Goal: Task Accomplishment & Management: Complete application form

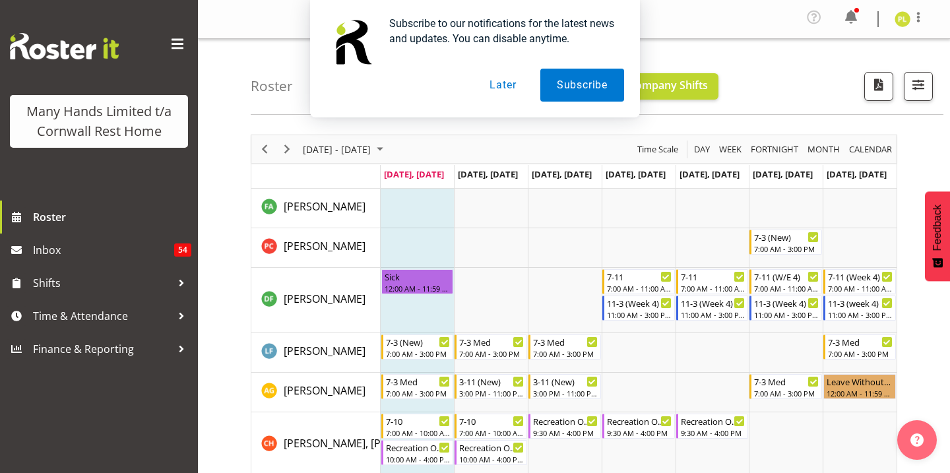
click at [501, 94] on button "Later" at bounding box center [502, 85] width 59 height 33
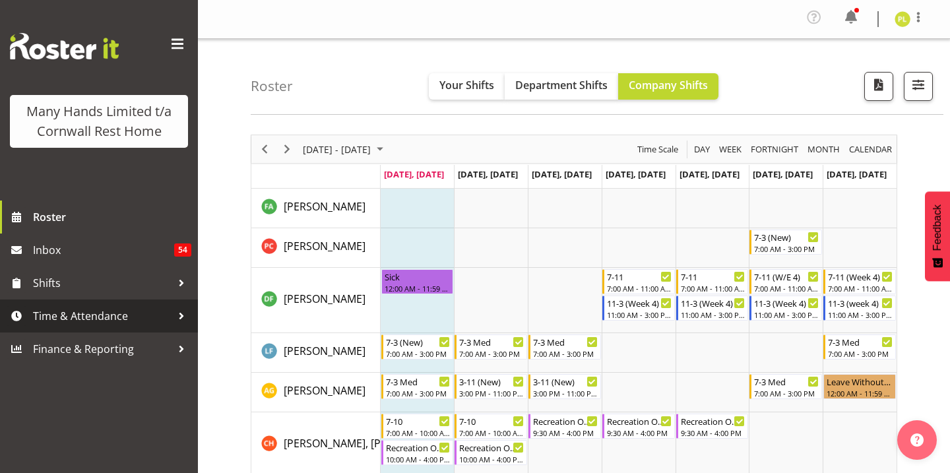
click at [103, 319] on span "Time & Attendance" at bounding box center [102, 316] width 139 height 20
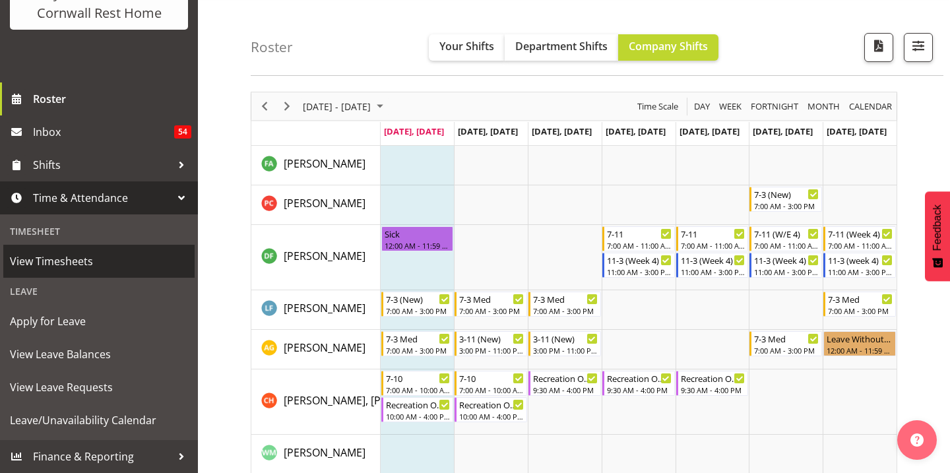
scroll to position [70, 0]
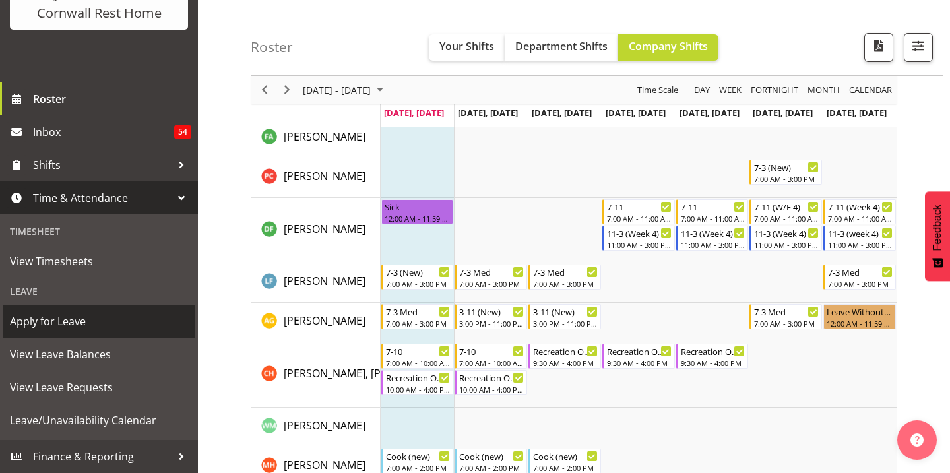
click at [86, 321] on span "Apply for Leave" at bounding box center [99, 322] width 178 height 20
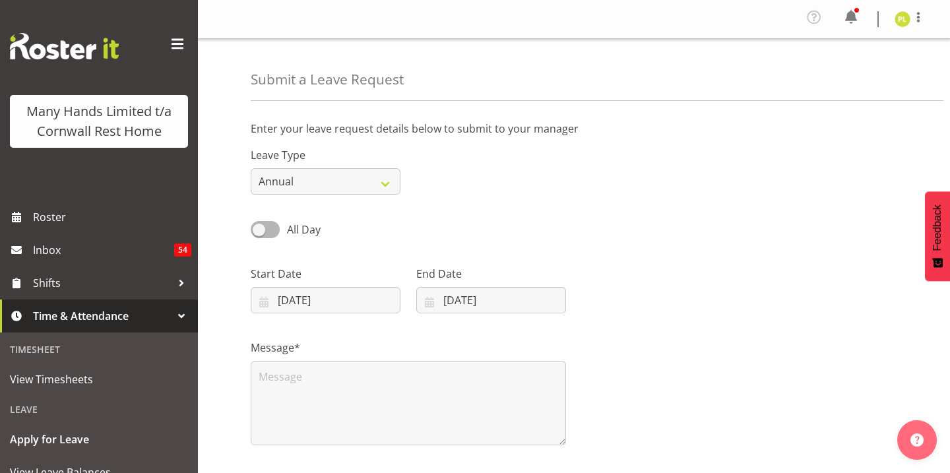
select select "8"
select select "2025"
click at [314, 300] on input "[DATE]" at bounding box center [326, 300] width 150 height 26
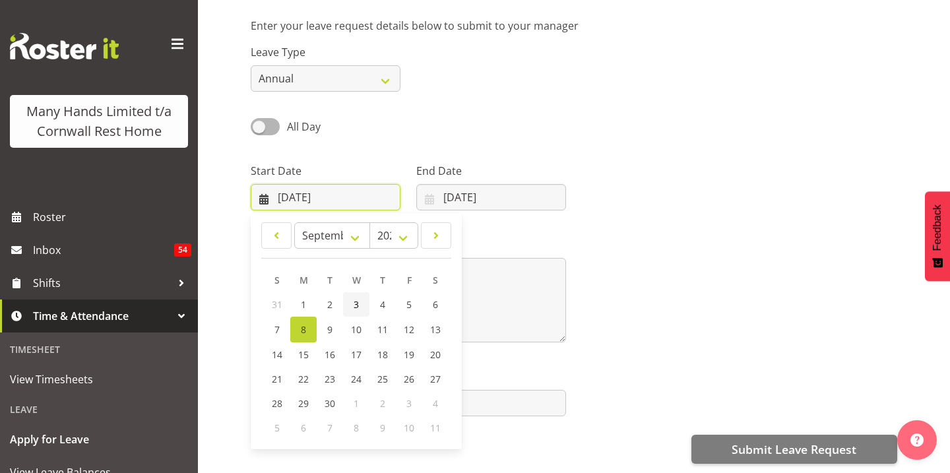
scroll to position [117, 0]
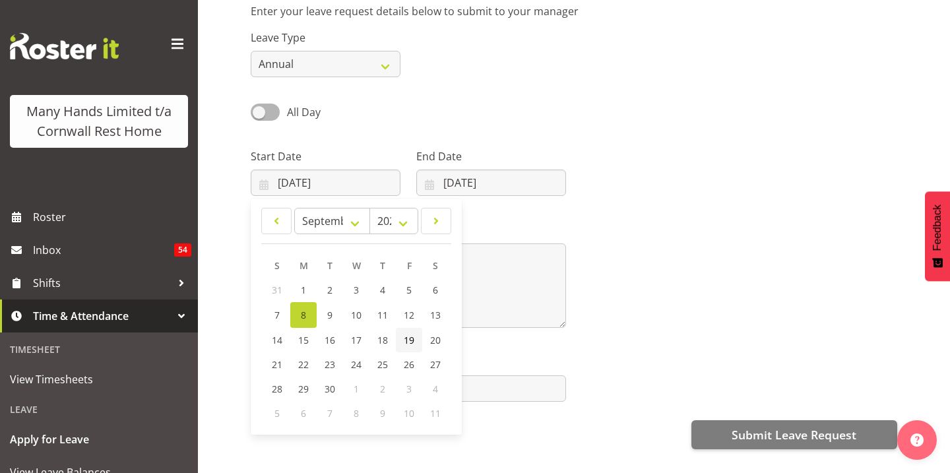
click at [410, 336] on span "19" at bounding box center [409, 340] width 11 height 13
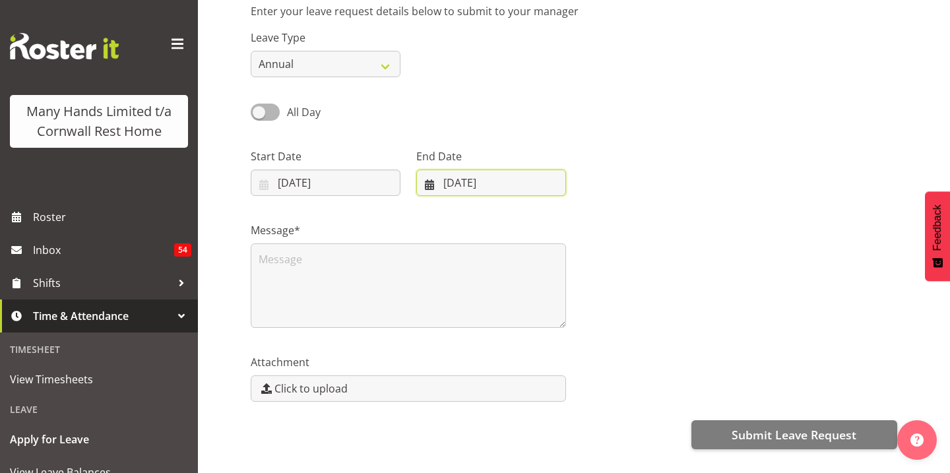
click at [469, 189] on input "[DATE]" at bounding box center [491, 183] width 150 height 26
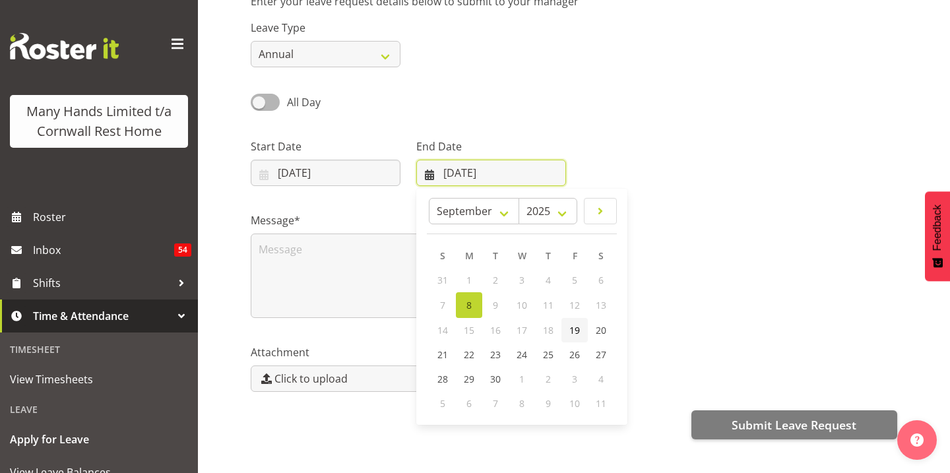
scroll to position [133, 0]
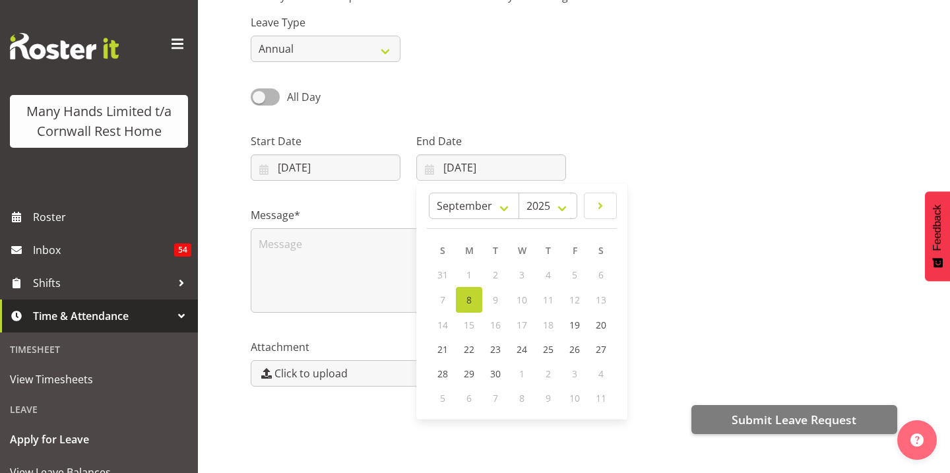
click at [331, 197] on div "Message*" at bounding box center [408, 255] width 331 height 132
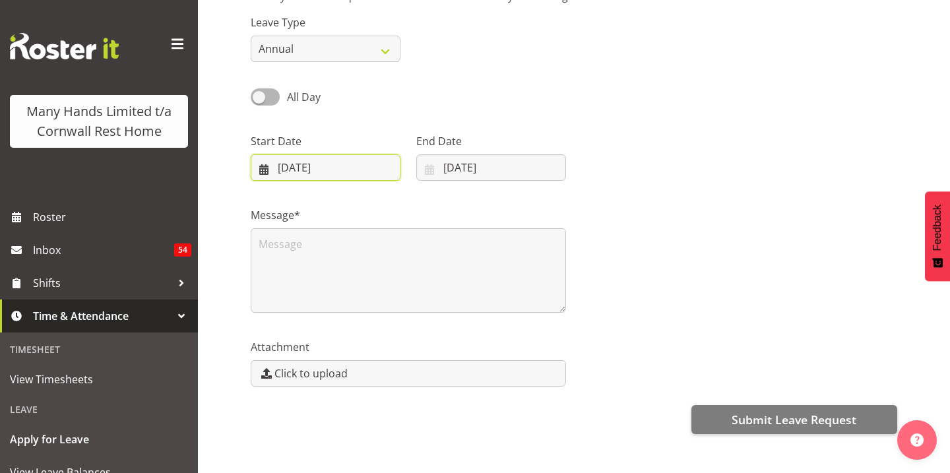
click at [331, 164] on input "[DATE]" at bounding box center [326, 167] width 150 height 26
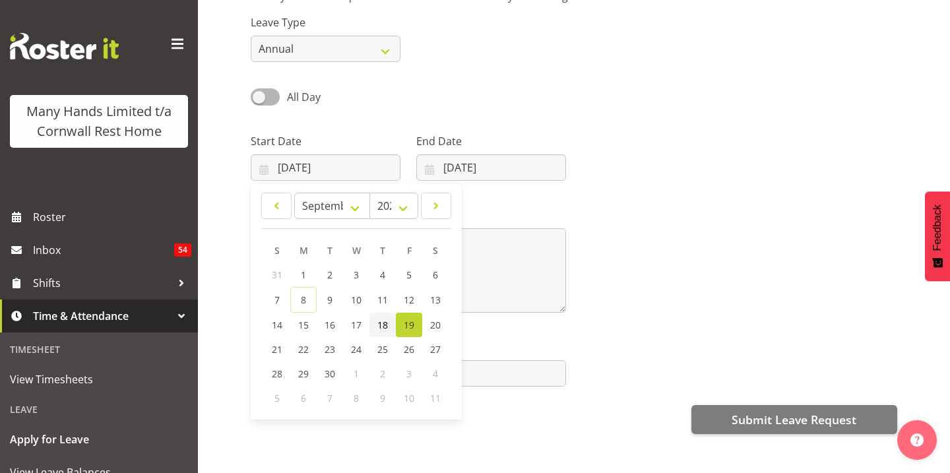
click at [386, 333] on link "18" at bounding box center [383, 325] width 26 height 24
type input "[DATE]"
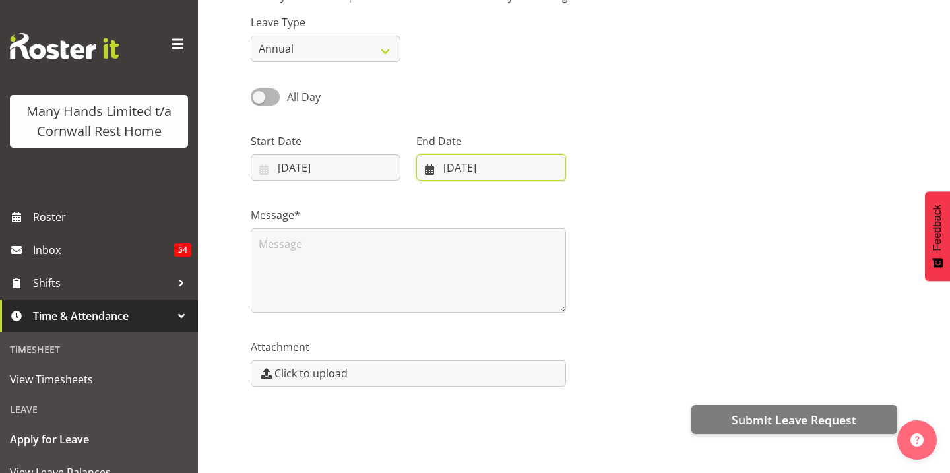
click at [500, 156] on input "[DATE]" at bounding box center [491, 167] width 150 height 26
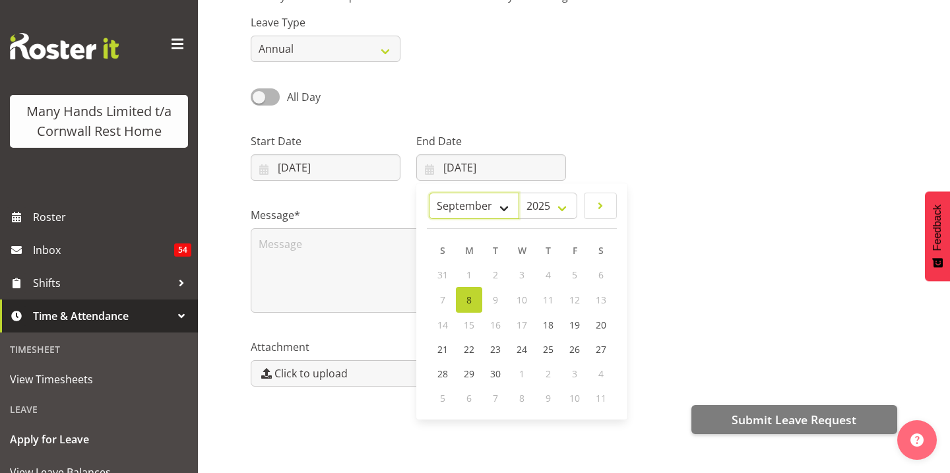
click at [490, 210] on select "January February March April May June July August September October November De…" at bounding box center [474, 206] width 90 height 26
select select "9"
click at [460, 193] on select "January February March April May June July August September October November De…" at bounding box center [474, 206] width 90 height 26
click at [605, 301] on span "11" at bounding box center [601, 299] width 11 height 13
type input "[DATE]"
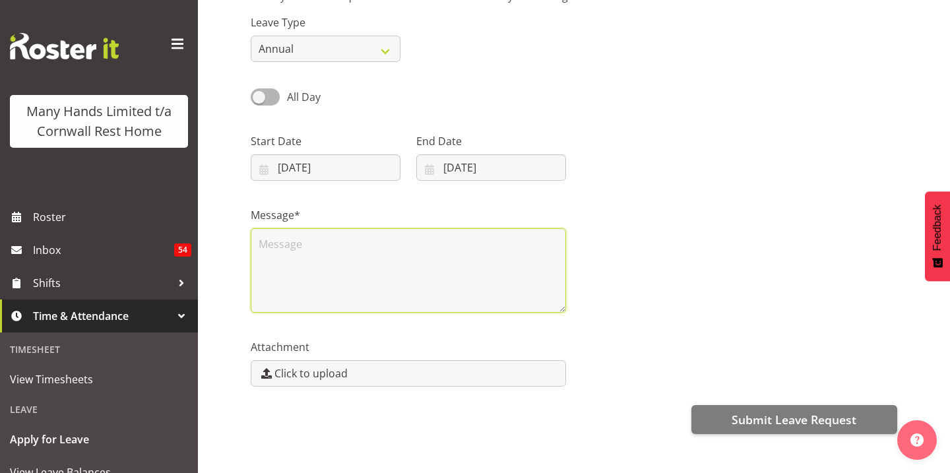
click at [363, 258] on textarea at bounding box center [408, 270] width 315 height 84
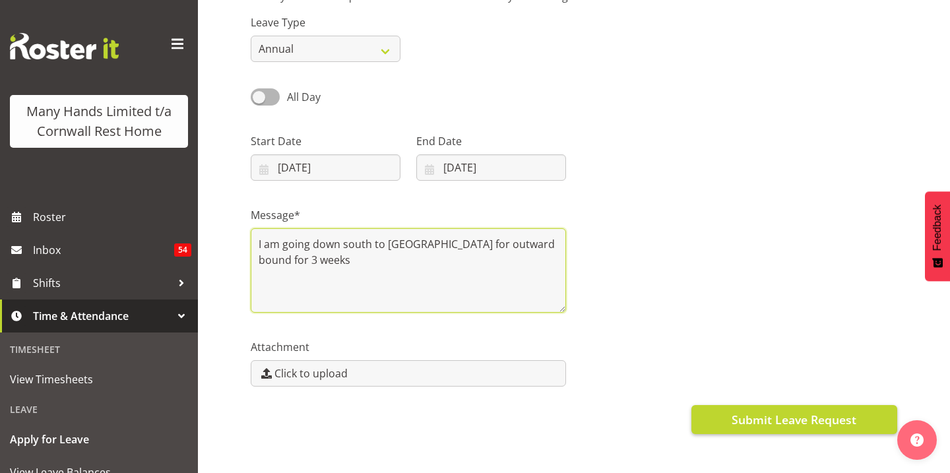
type textarea "I am going down south to [GEOGRAPHIC_DATA] for outward bound for 3 weeks"
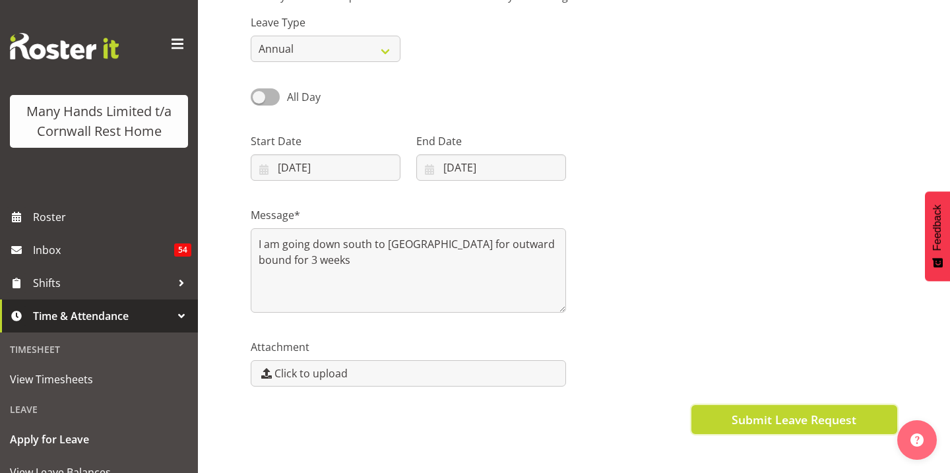
click at [785, 420] on span "Submit Leave Request" at bounding box center [794, 419] width 125 height 17
